Goal: Task Accomplishment & Management: Use online tool/utility

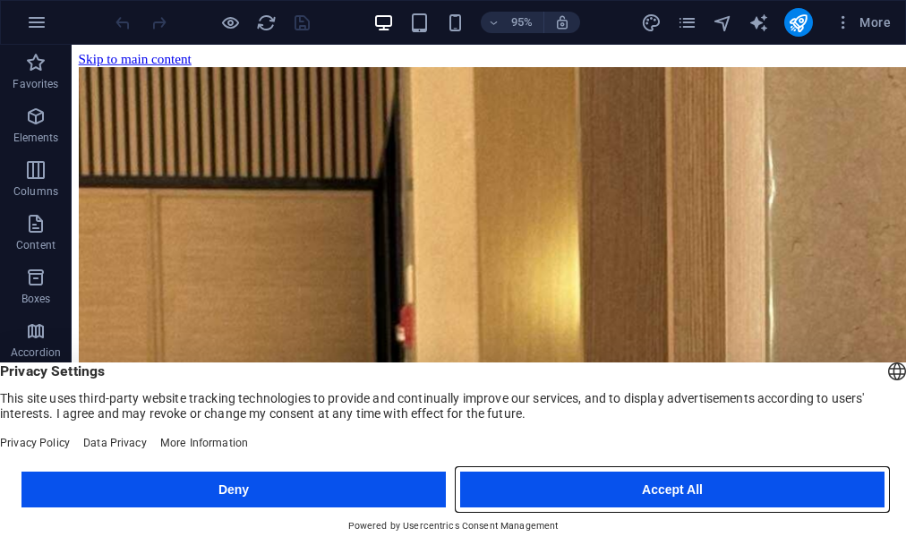
click at [591, 489] on button "Accept All" at bounding box center [672, 490] width 424 height 36
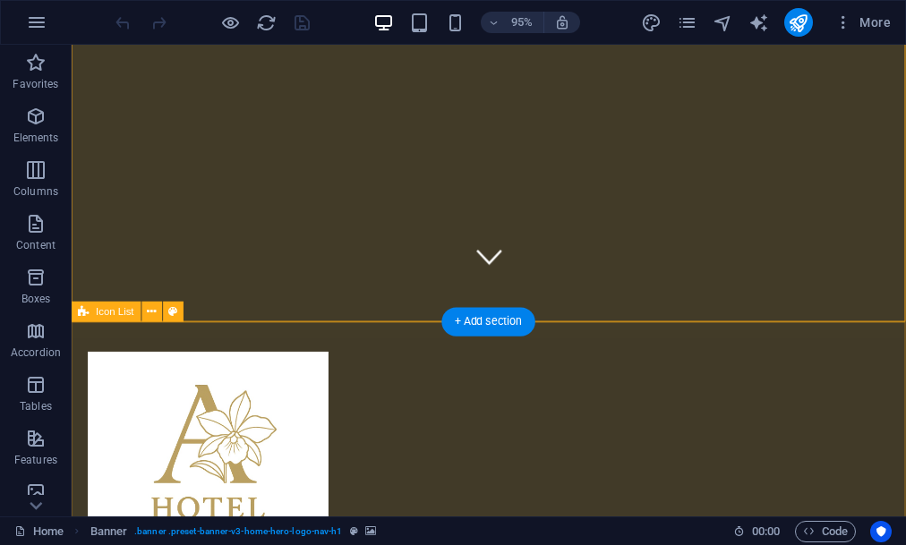
scroll to position [286, 0]
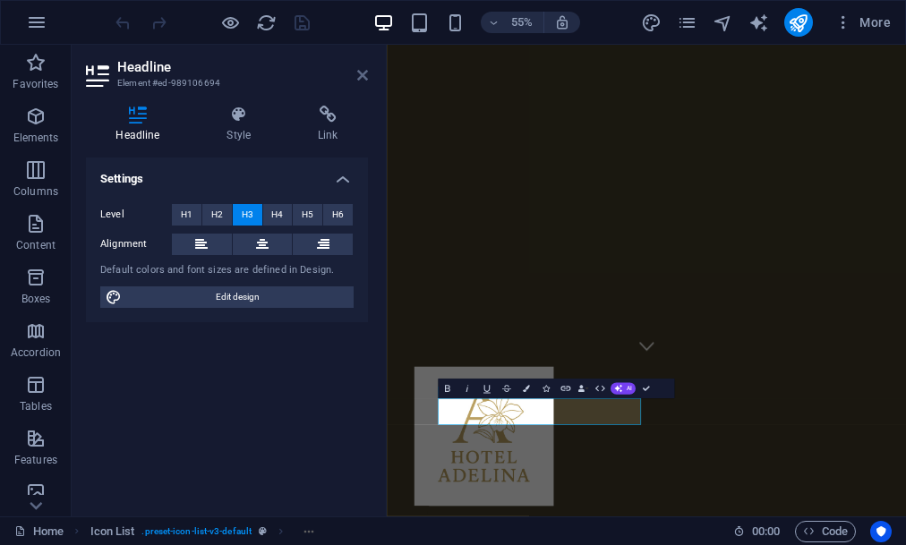
click at [362, 74] on icon at bounding box center [362, 75] width 11 height 14
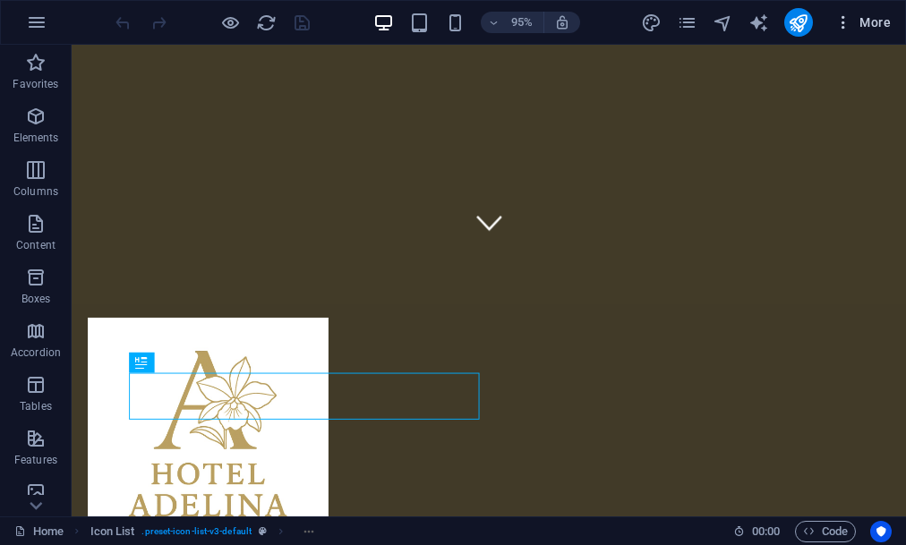
click at [882, 25] on span "More" at bounding box center [862, 22] width 56 height 18
